Goal: Register for event/course

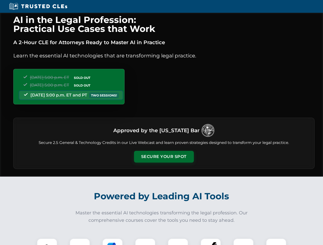
click at [164, 157] on button "Secure Your Spot" at bounding box center [164, 157] width 60 height 12
click at [47, 242] on img at bounding box center [47, 249] width 15 height 15
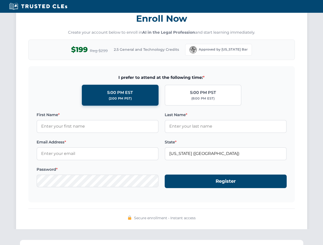
scroll to position [502, 0]
